Goal: Transaction & Acquisition: Purchase product/service

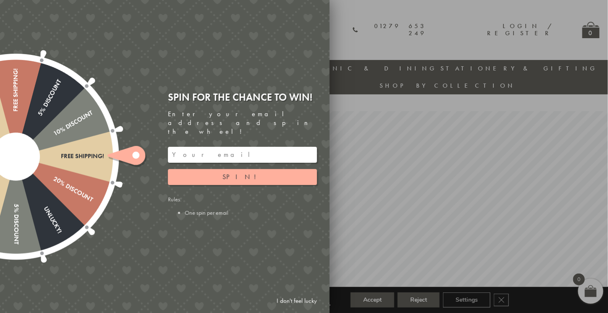
click at [176, 153] on input "email" at bounding box center [242, 155] width 149 height 16
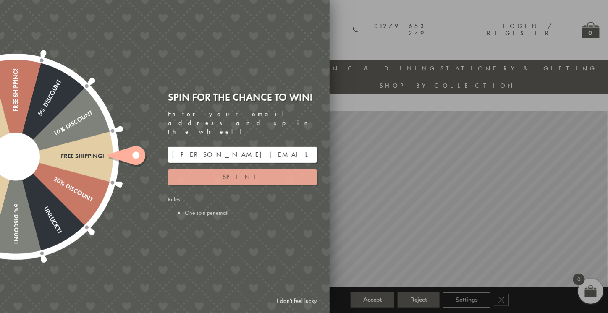
click at [244, 173] on span "Spin!" at bounding box center [243, 177] width 40 height 9
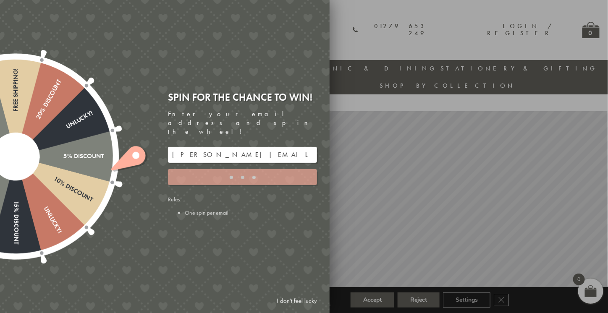
type input "886PH4TT"
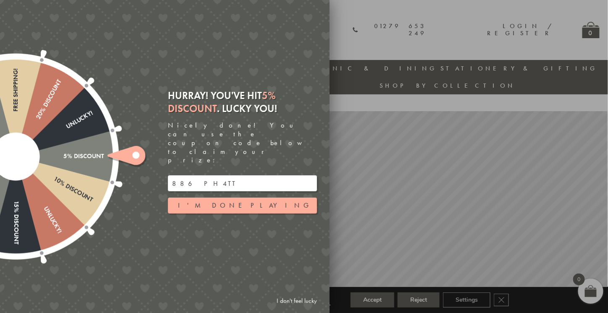
drag, startPoint x: 218, startPoint y: 171, endPoint x: 168, endPoint y: 170, distance: 49.6
click at [168, 176] on input "886PH4TT" at bounding box center [242, 184] width 149 height 16
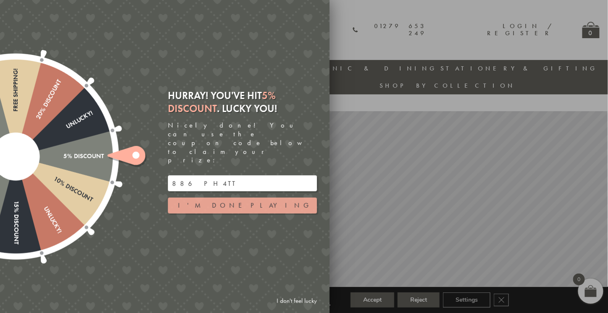
click at [244, 198] on button "I'm done playing" at bounding box center [242, 206] width 149 height 16
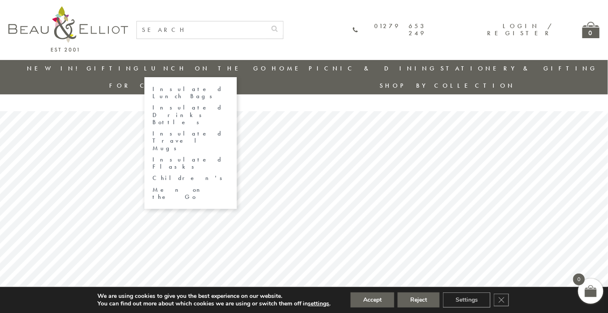
click at [172, 186] on link "Men on the Go" at bounding box center [191, 193] width 76 height 15
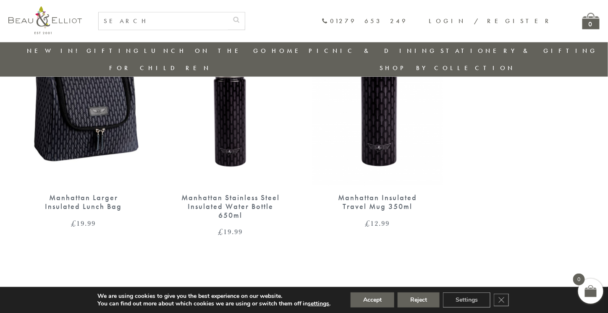
scroll to position [345, 0]
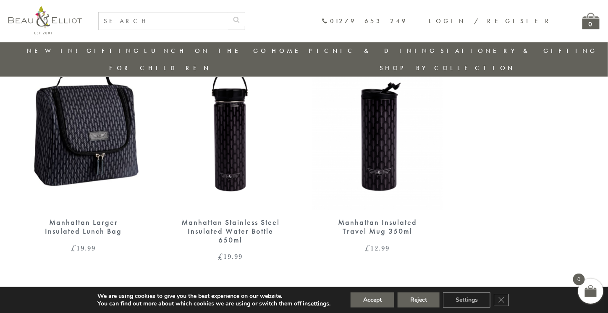
click at [247, 219] on div "Manhattan Stainless Steel Insulated Water Bottle 650ml" at bounding box center [230, 232] width 101 height 26
click at [378, 219] on div "Manhattan Insulated Travel Mug 350ml" at bounding box center [377, 227] width 101 height 17
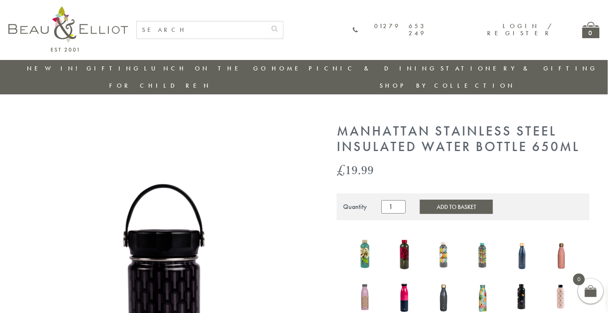
click at [444, 200] on button "Add to Basket" at bounding box center [456, 207] width 73 height 14
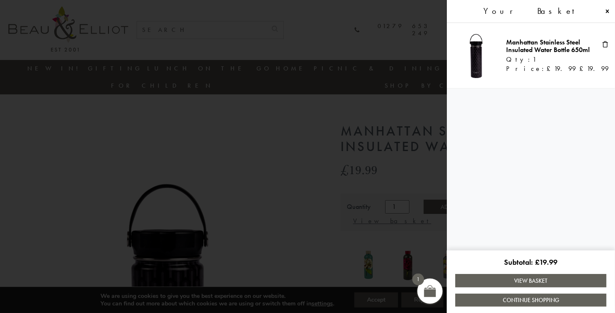
click at [538, 299] on link "Continue Shopping" at bounding box center [530, 300] width 151 height 13
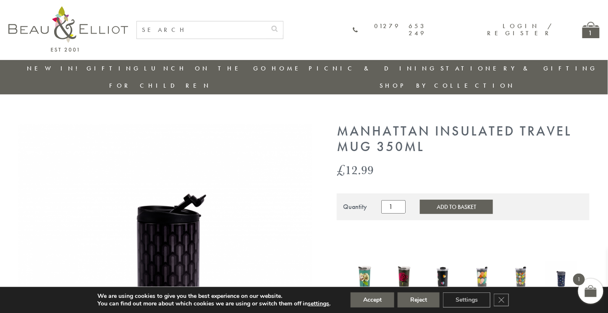
click at [445, 200] on button "Add to Basket" at bounding box center [456, 207] width 73 height 14
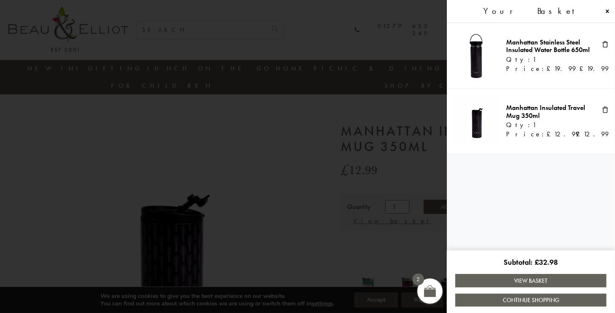
click at [488, 281] on link "View Basket" at bounding box center [530, 280] width 151 height 13
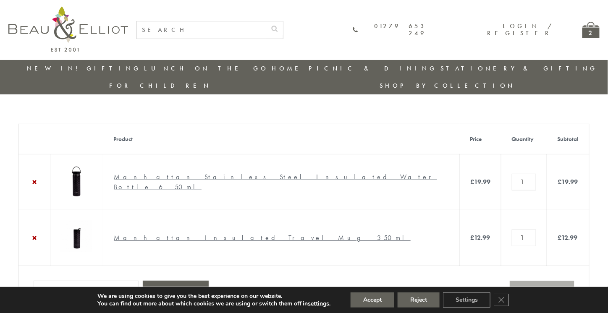
click at [368, 299] on button "Accept" at bounding box center [373, 300] width 44 height 15
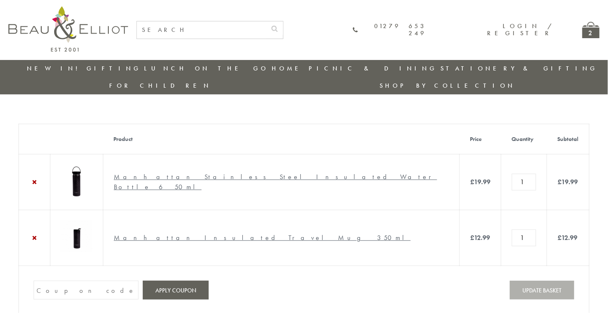
click at [98, 296] on input "Coupon:" at bounding box center [86, 290] width 105 height 19
paste input "886PH4TT"
type input "886PH4TT"
click at [197, 289] on button "Apply coupon" at bounding box center [176, 290] width 66 height 19
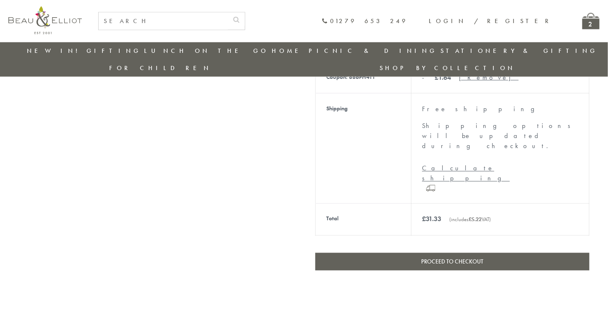
scroll to position [380, 0]
click at [425, 254] on link "Proceed to checkout" at bounding box center [452, 263] width 274 height 18
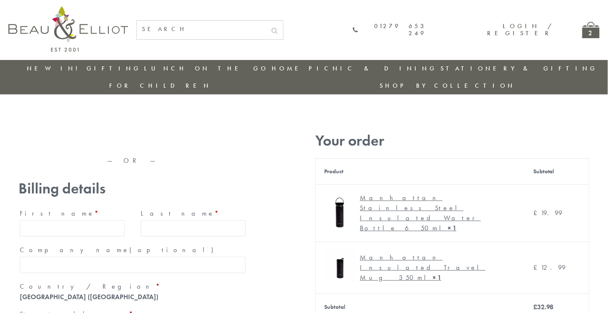
click at [101, 221] on input "First name *" at bounding box center [72, 229] width 105 height 16
type input "Jenni"
type input "E"
type input "Readman"
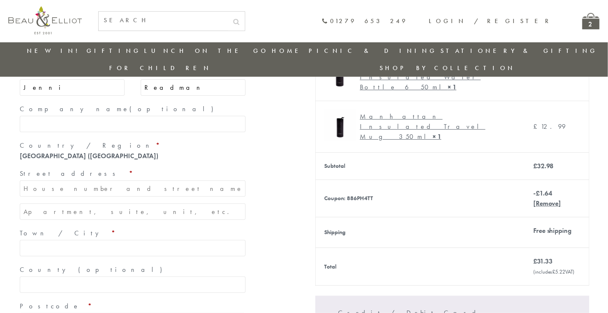
scroll to position [126, 0]
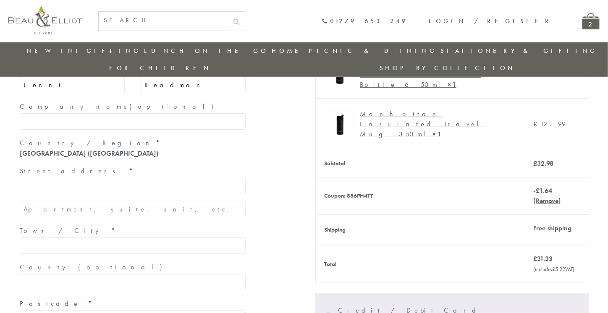
click at [139, 178] on input "Street address *" at bounding box center [133, 186] width 226 height 16
type input "[STREET_ADDRESS]"
type input "Worthing"
type input "BN11 5LT"
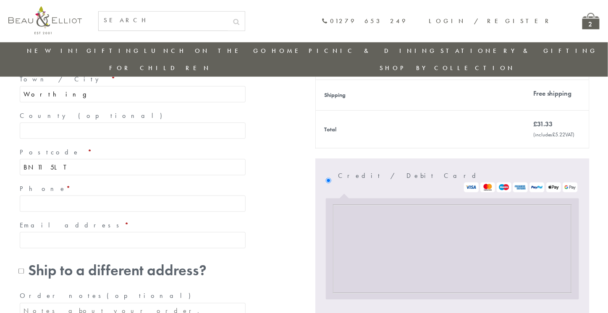
scroll to position [261, 0]
click at [143, 196] on input "Phone *" at bounding box center [133, 204] width 226 height 16
type input "07789837257"
click at [123, 232] on input "Email address *" at bounding box center [133, 240] width 226 height 16
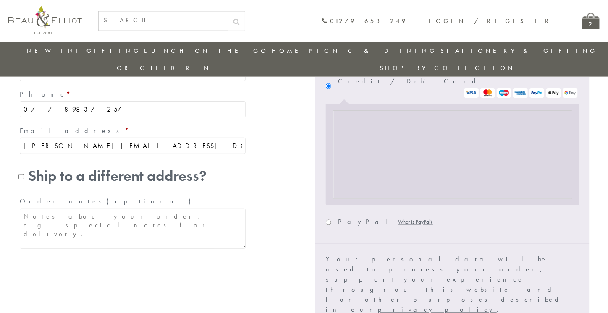
scroll to position [358, 0]
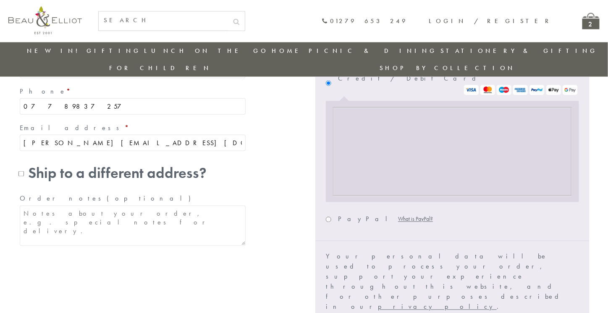
type input "[PERSON_NAME][EMAIL_ADDRESS][DOMAIN_NAME]"
click at [192, 206] on textarea "Order notes (optional)" at bounding box center [133, 226] width 226 height 40
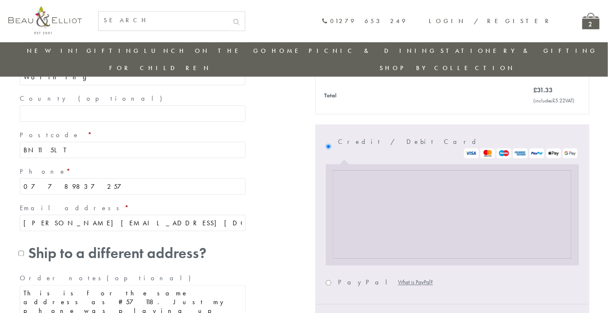
scroll to position [297, 0]
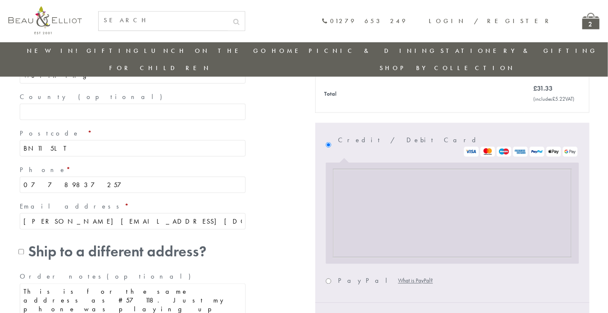
type textarea "This is for the same address as #57118. Just my phone was playing up and so I h…"
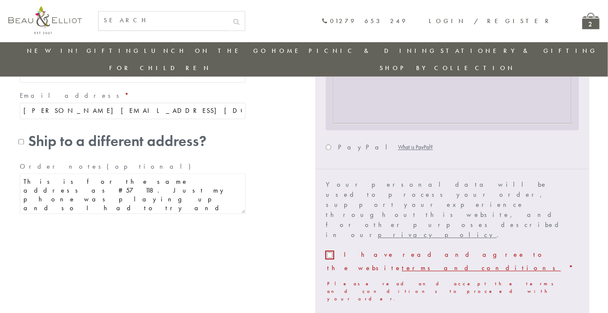
scroll to position [451, 0]
click at [328, 250] on label "I have read and agree to the website terms and conditions *" at bounding box center [450, 261] width 246 height 22
click at [328, 252] on input "I have read and agree to the website terms and conditions *" at bounding box center [329, 254] width 5 height 5
checkbox input "true"
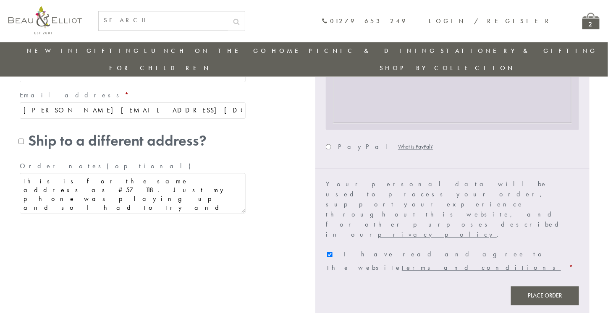
click at [540, 287] on button "Place order" at bounding box center [545, 296] width 68 height 19
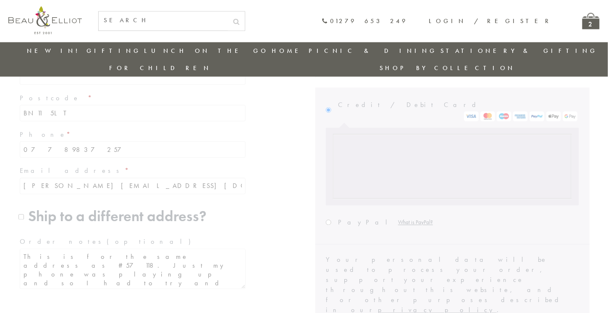
scroll to position [383, 0]
